Goal: Navigation & Orientation: Find specific page/section

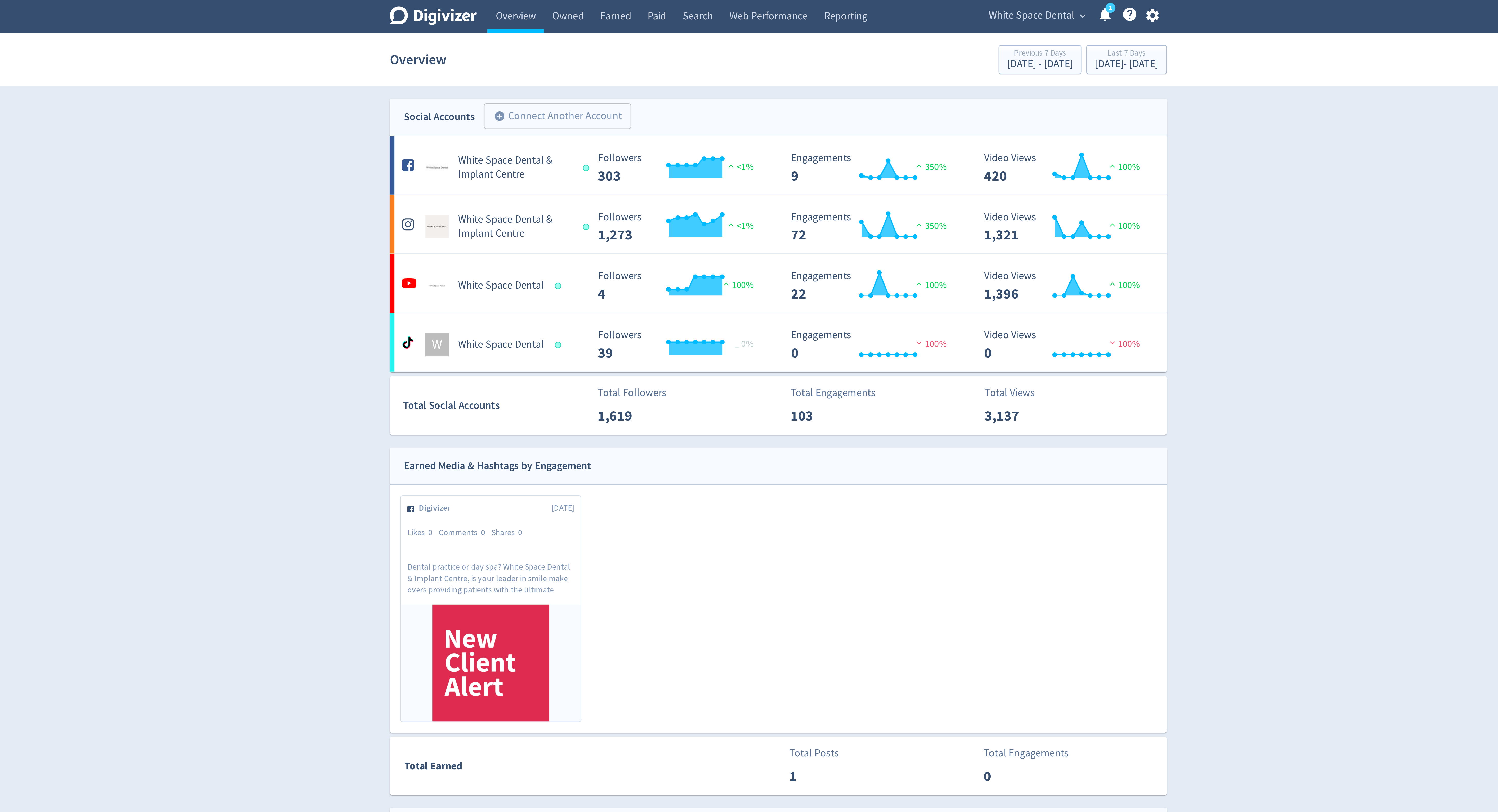
click at [860, 3] on span "White Space Dental" at bounding box center [859, 7] width 37 height 8
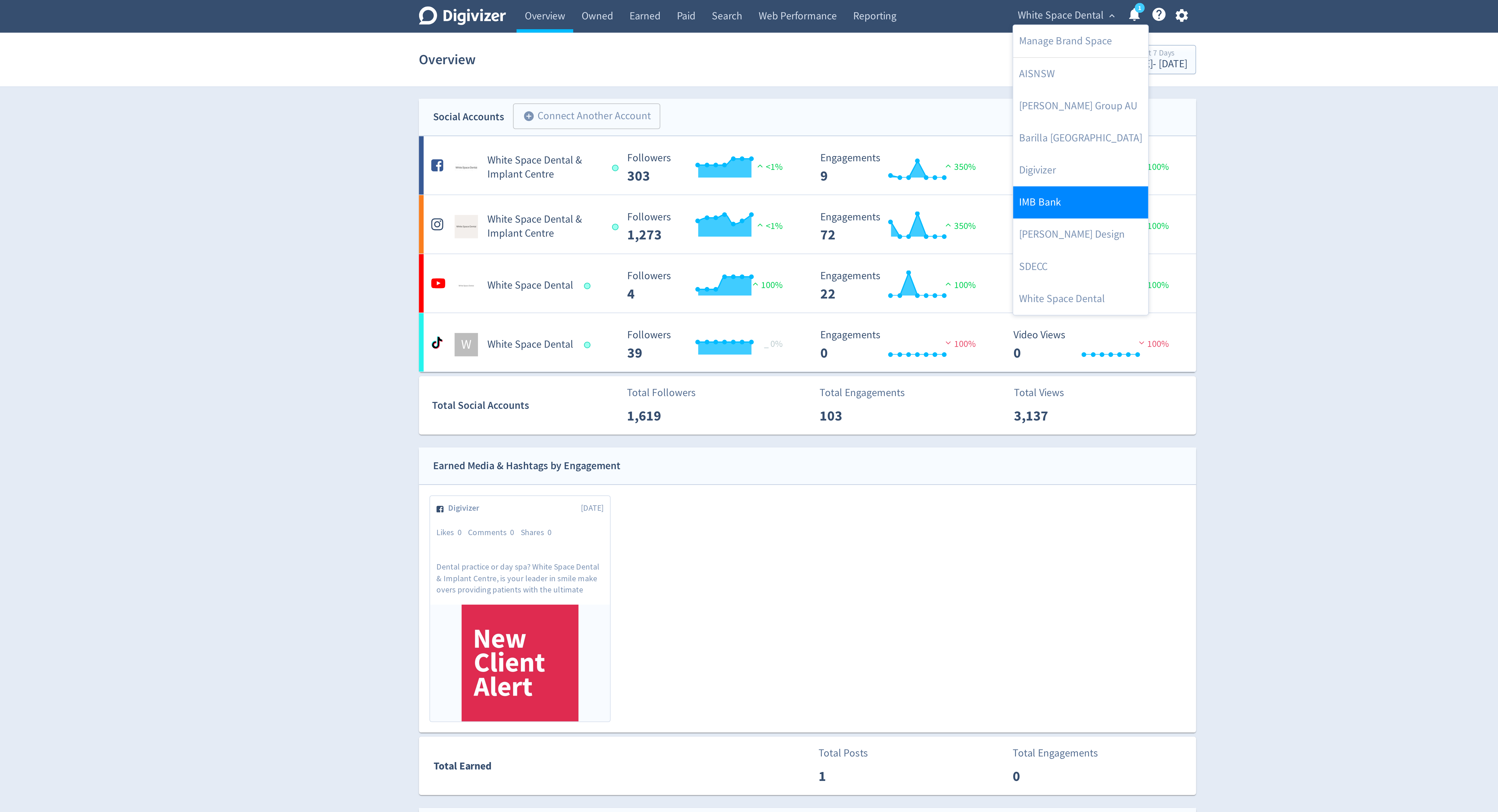
click at [854, 87] on link "IMB Bank" at bounding box center [868, 88] width 59 height 14
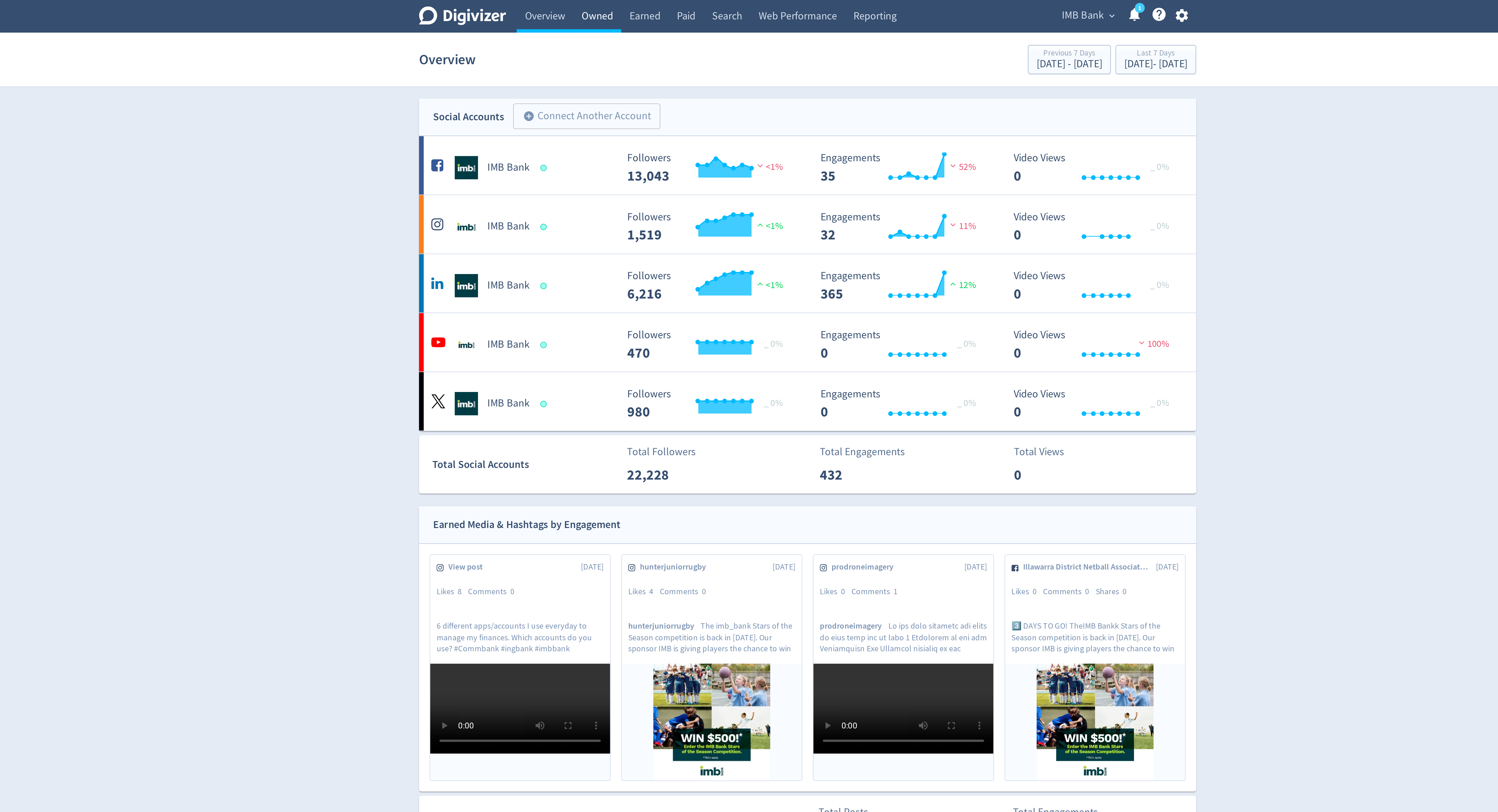
click at [659, 5] on link "Owned" at bounding box center [657, 7] width 21 height 15
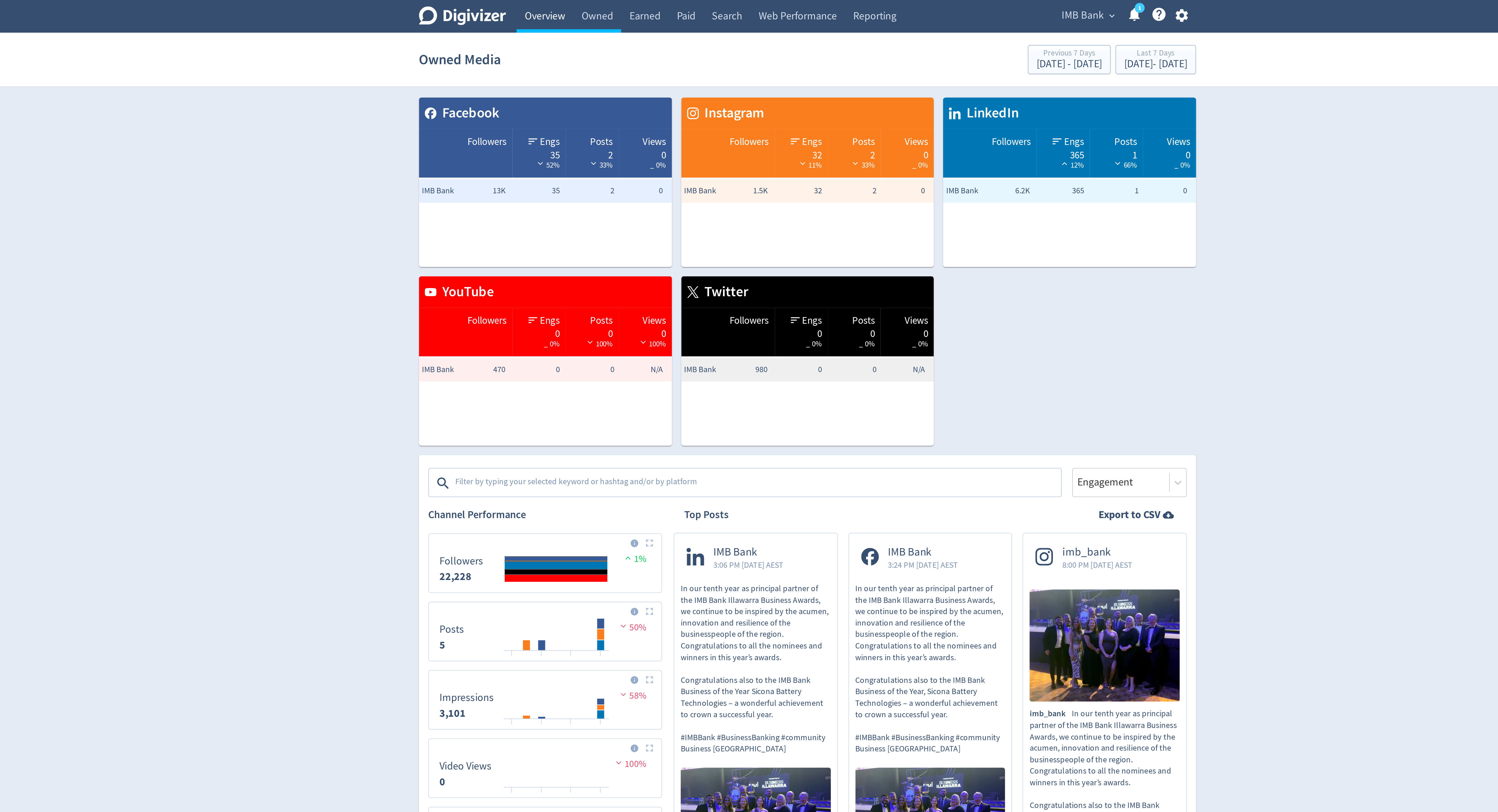
click at [639, 2] on link "Overview" at bounding box center [634, 7] width 24 height 15
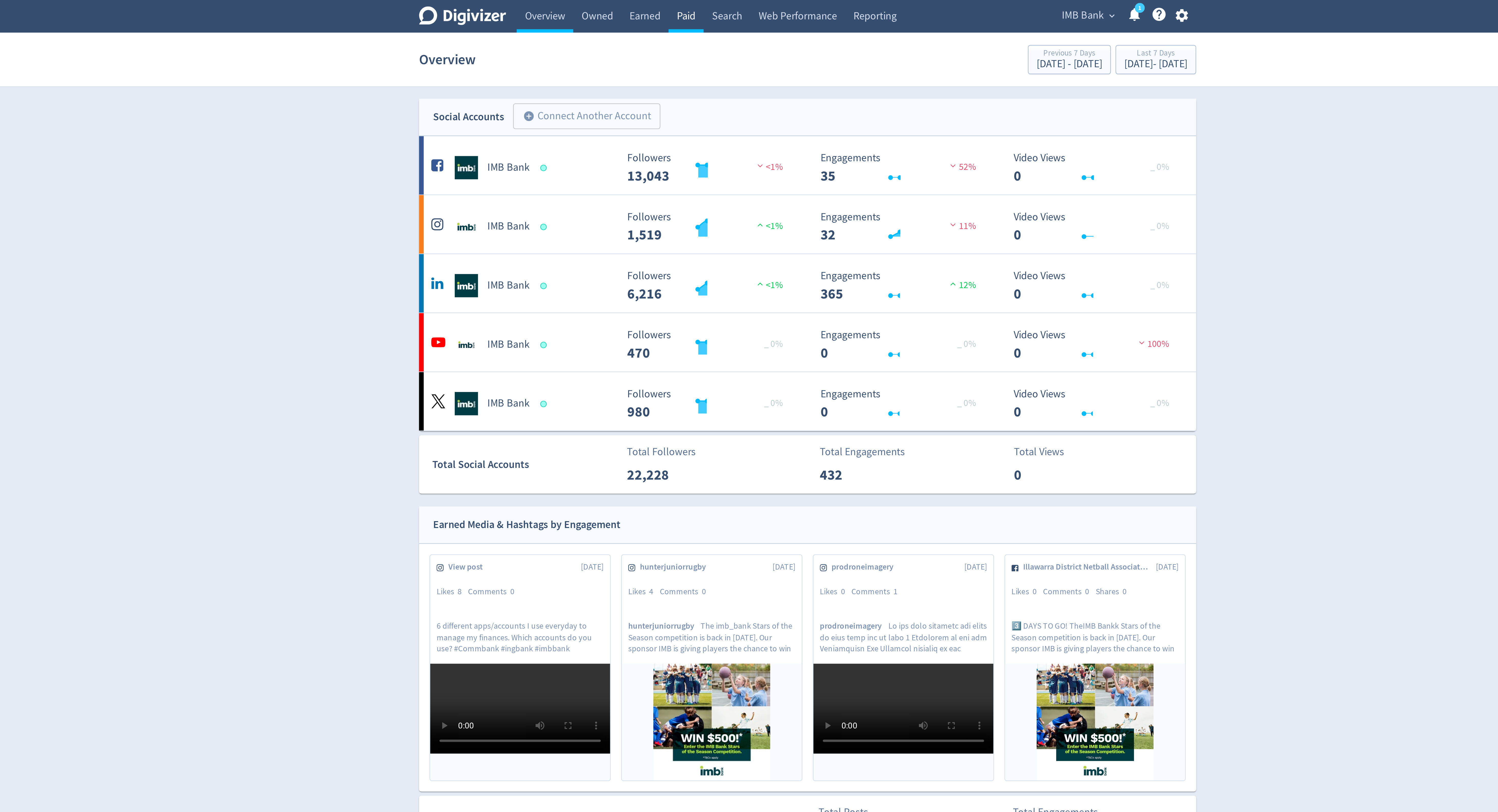
click at [699, 8] on link "Paid" at bounding box center [696, 7] width 15 height 15
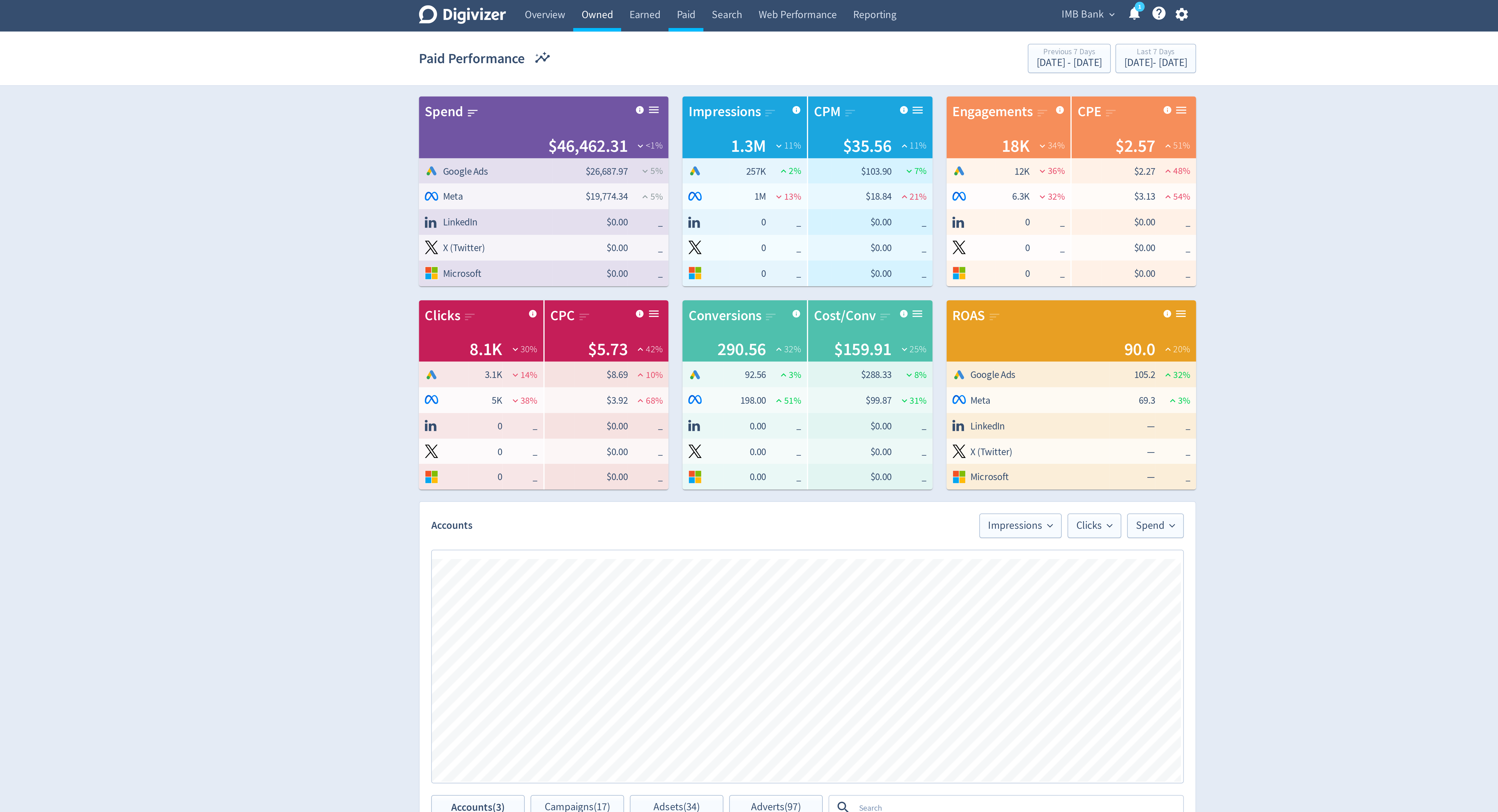
click at [662, 11] on link "Owned" at bounding box center [657, 7] width 21 height 15
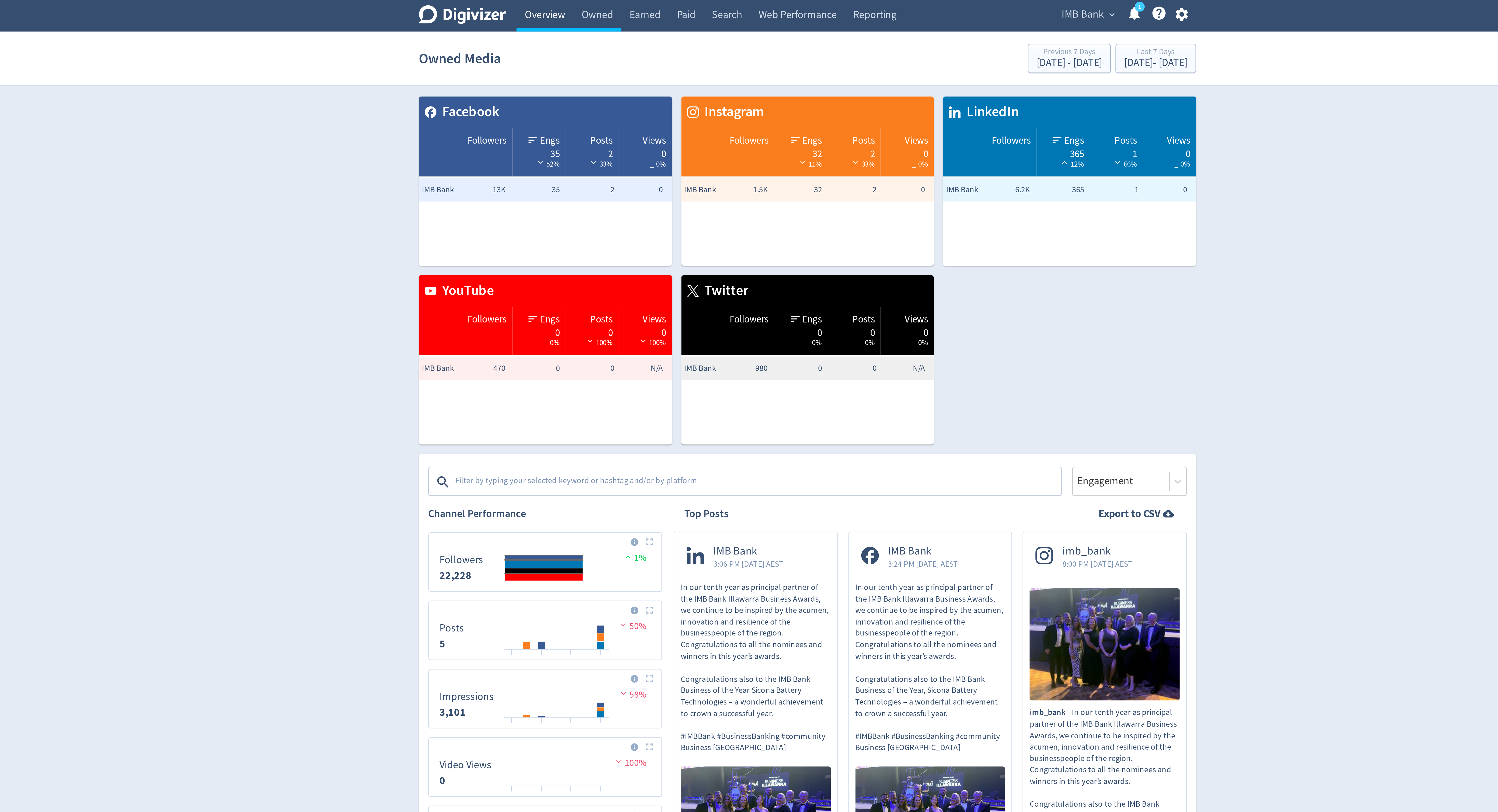
click at [639, 11] on link "Overview" at bounding box center [634, 7] width 24 height 15
